Goal: Information Seeking & Learning: Learn about a topic

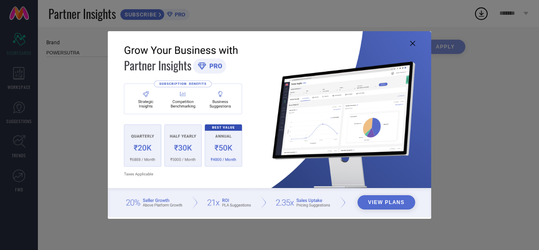
type input "All"
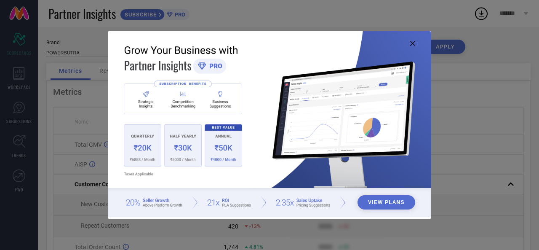
click at [412, 45] on icon at bounding box center [412, 43] width 5 height 5
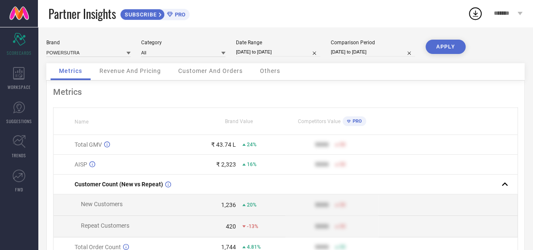
click at [146, 64] on div "Revenue And Pricing" at bounding box center [130, 71] width 78 height 17
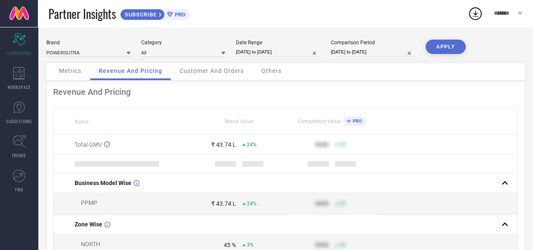
click at [201, 73] on span "Customer And Orders" at bounding box center [212, 70] width 64 height 7
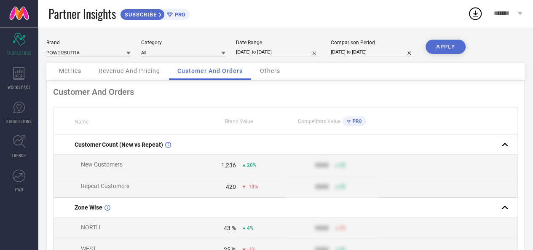
click at [152, 73] on span "Revenue And Pricing" at bounding box center [130, 70] width 62 height 7
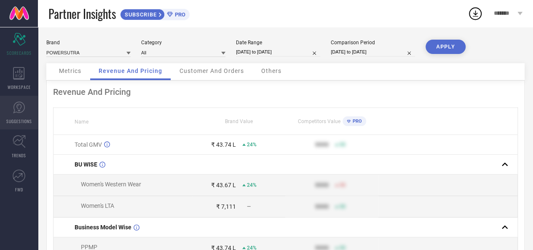
click at [22, 122] on span "SUGGESTIONS" at bounding box center [19, 121] width 26 height 6
